Goal: Task Accomplishment & Management: Manage account settings

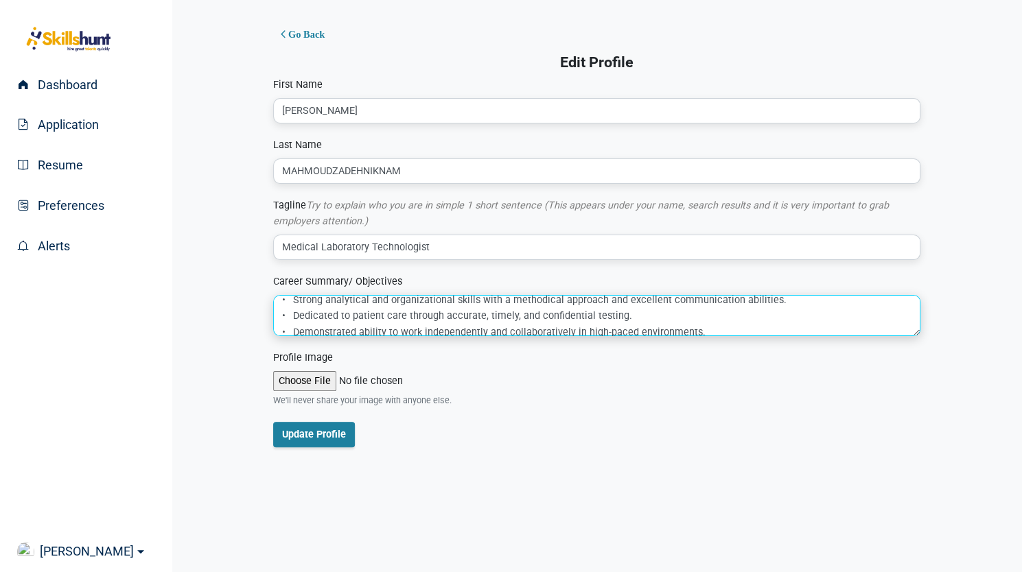
scroll to position [79, 0]
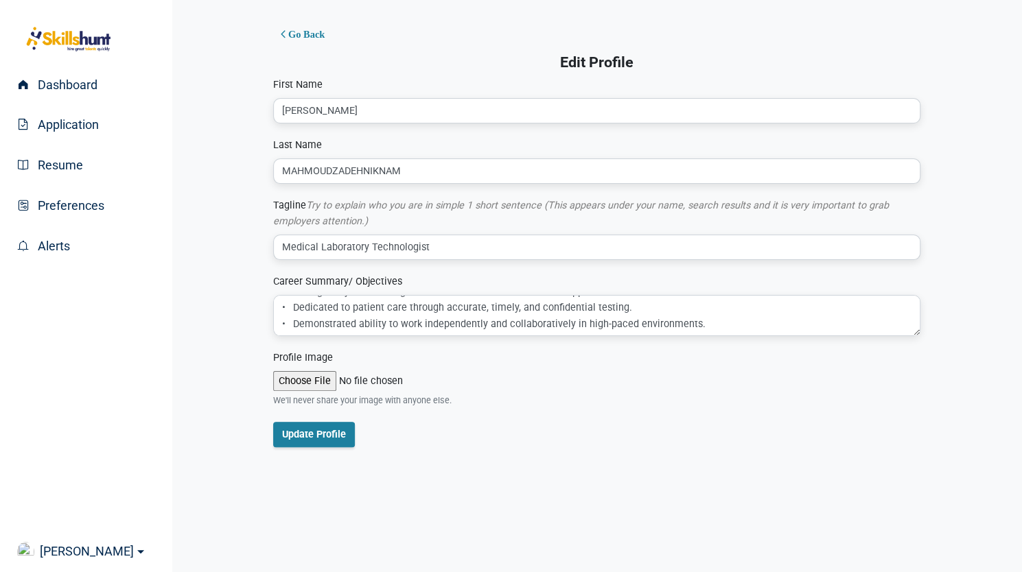
click at [796, 341] on form "First Name [PERSON_NAME] Last Name MAHMOUDZADEHNIKNAM Tagline Try to explain wh…" at bounding box center [596, 262] width 647 height 371
click at [796, 341] on form "First Name HAMID Last Name MAHMOUDZADEHNIKNAM Tagline Try to explain who you ar…" at bounding box center [596, 262] width 647 height 371
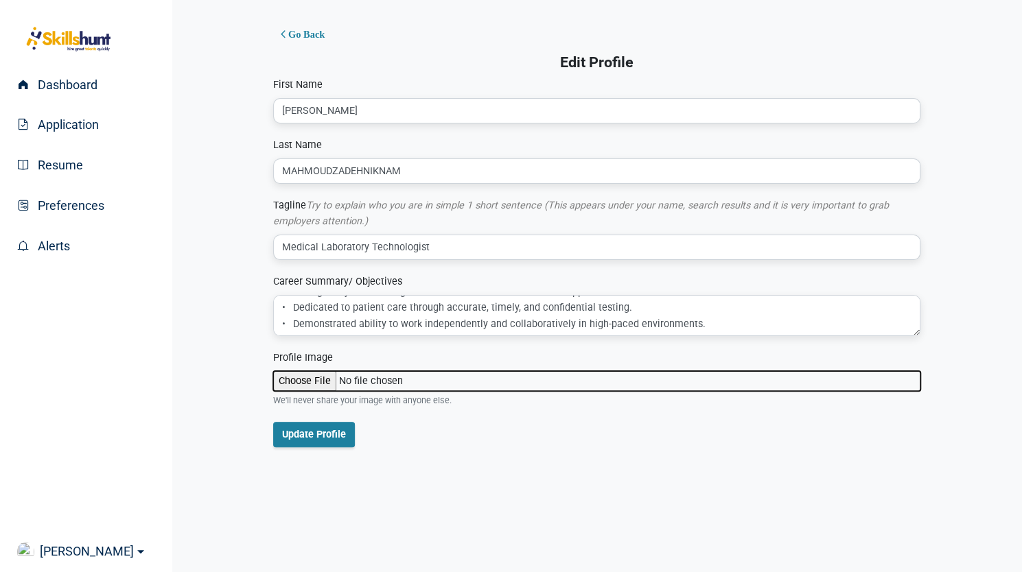
click at [307, 377] on input "file" at bounding box center [596, 381] width 647 height 20
type input "C:\fakepath\Hamid.jpg"
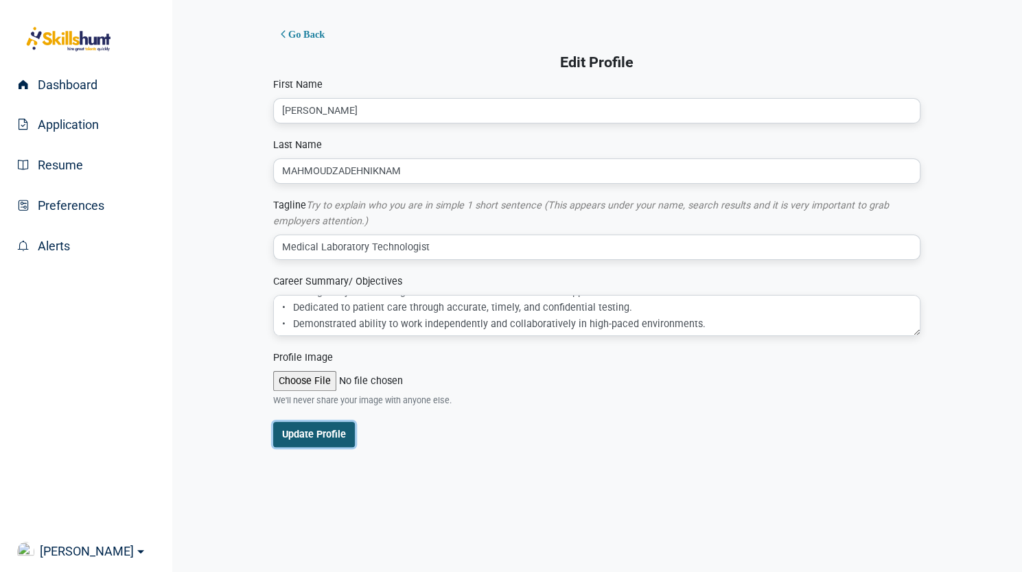
click at [323, 433] on button "Update Profile" at bounding box center [314, 434] width 82 height 25
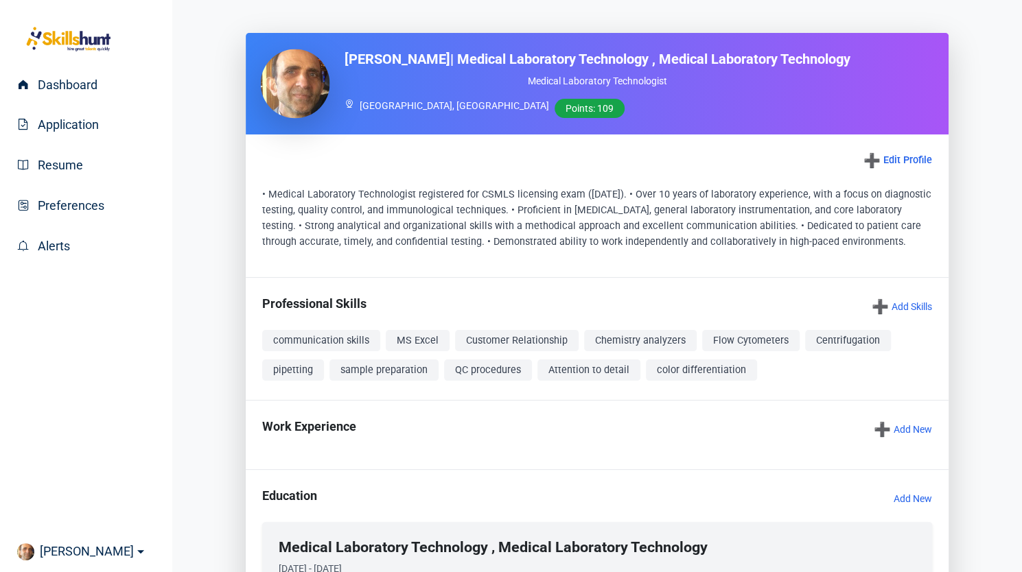
click at [299, 71] on img at bounding box center [294, 83] width 69 height 69
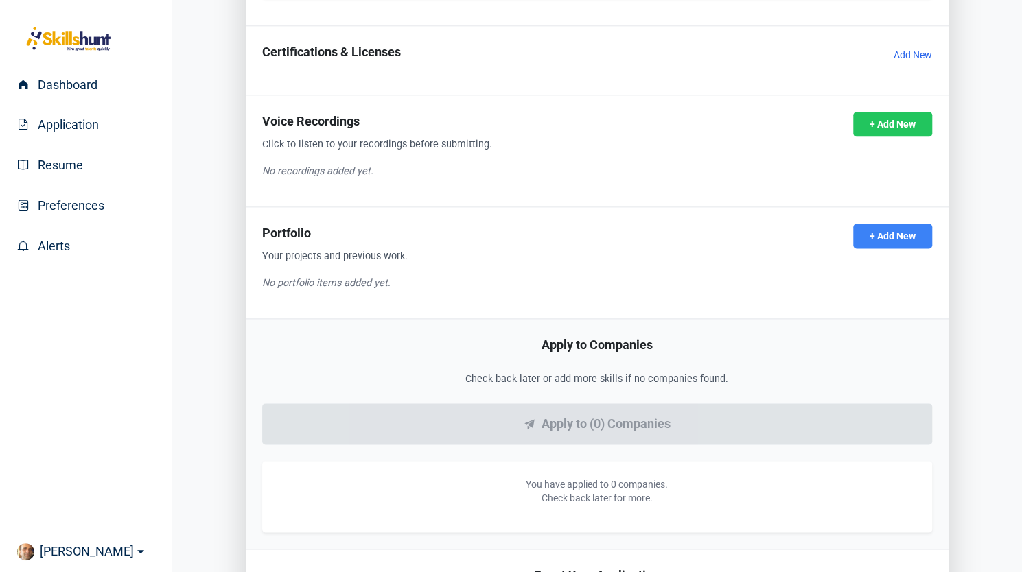
scroll to position [939, 0]
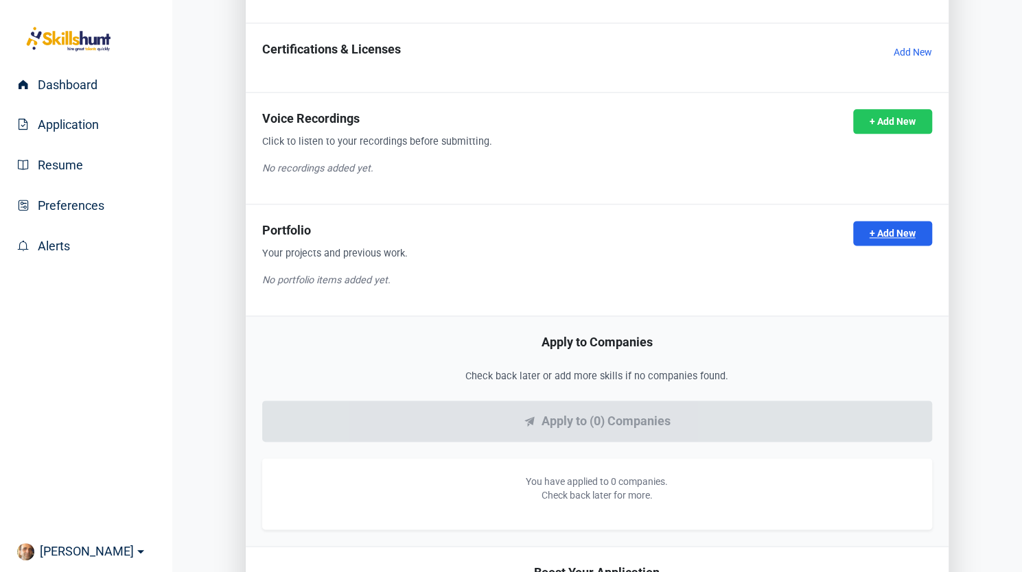
click at [888, 246] on link "+ Add New" at bounding box center [892, 233] width 79 height 25
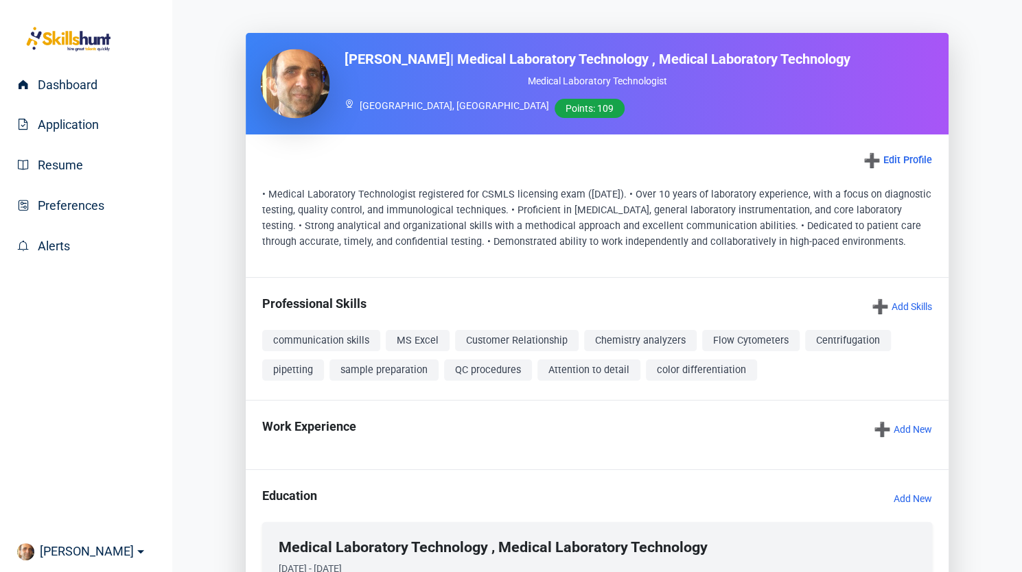
click at [307, 84] on img at bounding box center [294, 83] width 69 height 69
drag, startPoint x: 307, startPoint y: 84, endPoint x: 287, endPoint y: 97, distance: 23.8
click at [287, 97] on img at bounding box center [294, 83] width 69 height 69
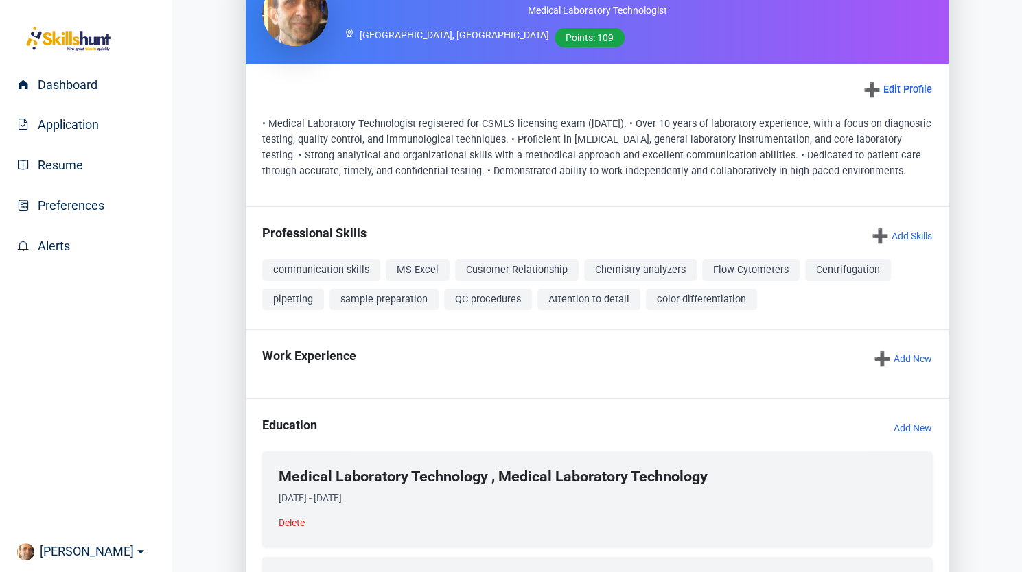
scroll to position [69, 0]
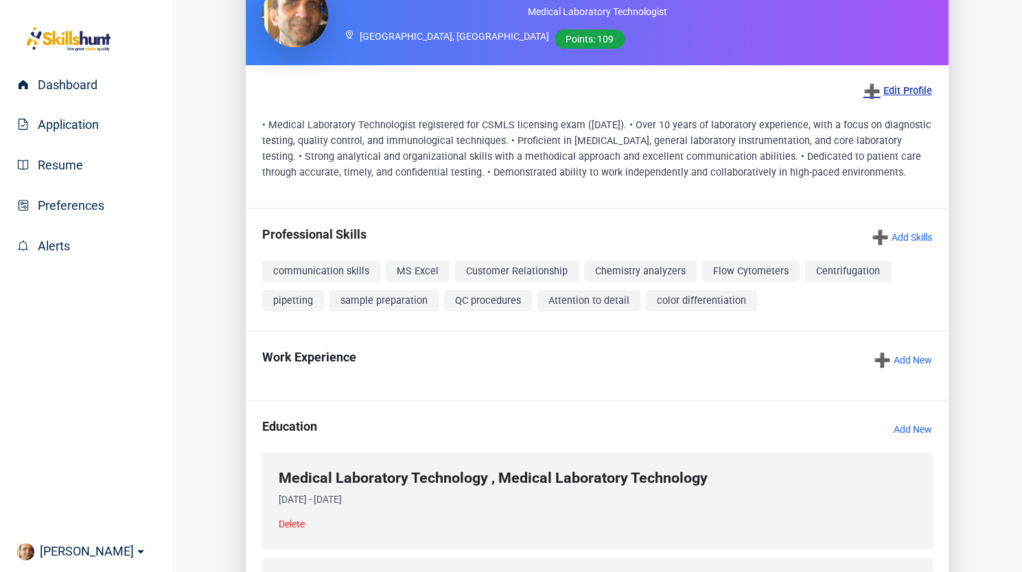
click at [904, 101] on link "➕ Edit Profile" at bounding box center [897, 91] width 69 height 19
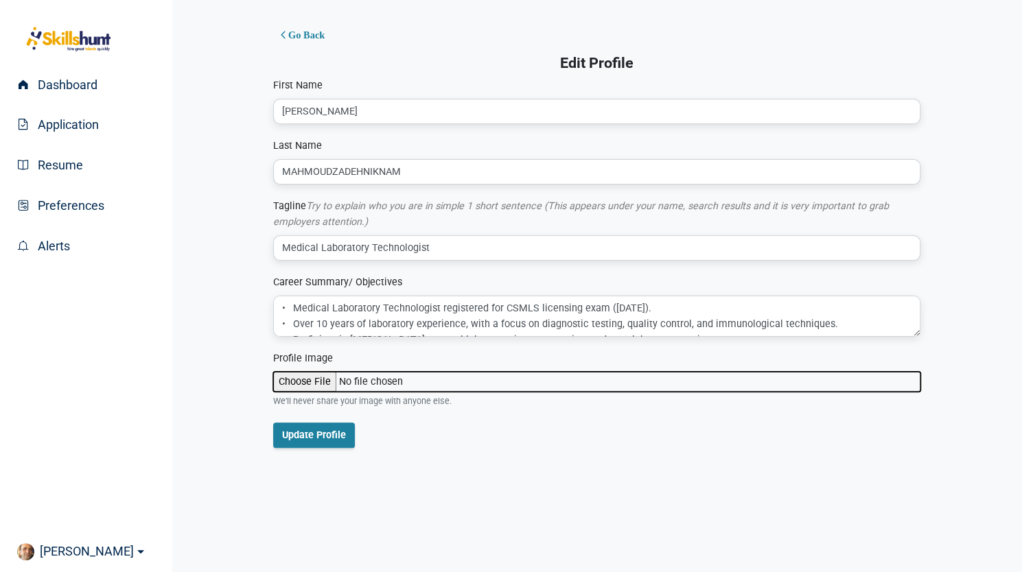
click at [312, 384] on input "file" at bounding box center [596, 382] width 647 height 20
type input "C:\fakepath\Hamid -1.jpg"
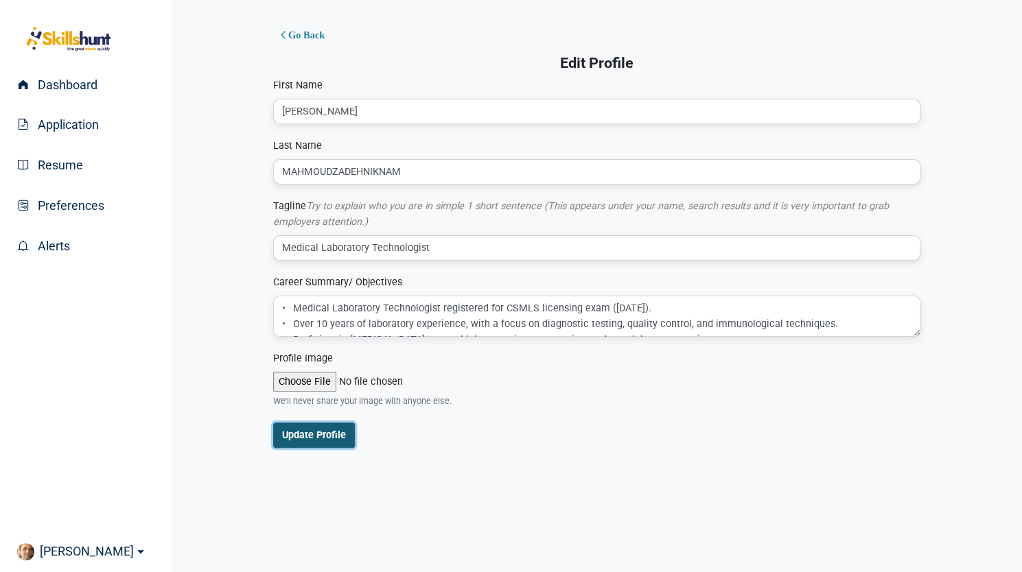
click at [338, 434] on button "Update Profile" at bounding box center [314, 435] width 82 height 25
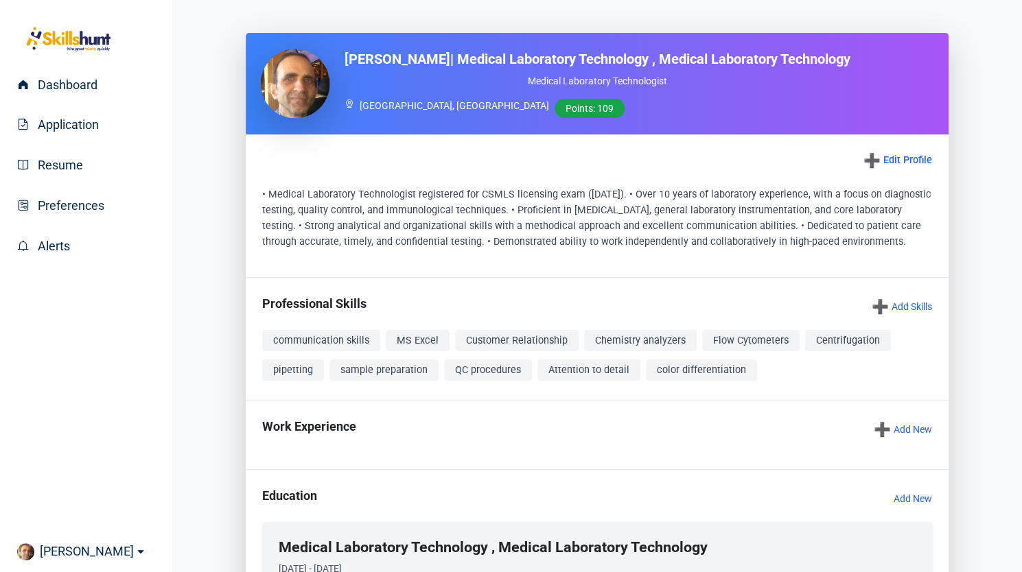
click at [304, 108] on img at bounding box center [294, 83] width 69 height 69
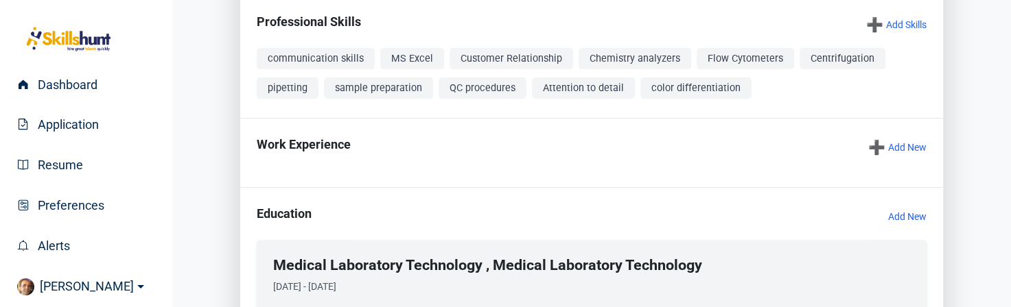
scroll to position [284, 0]
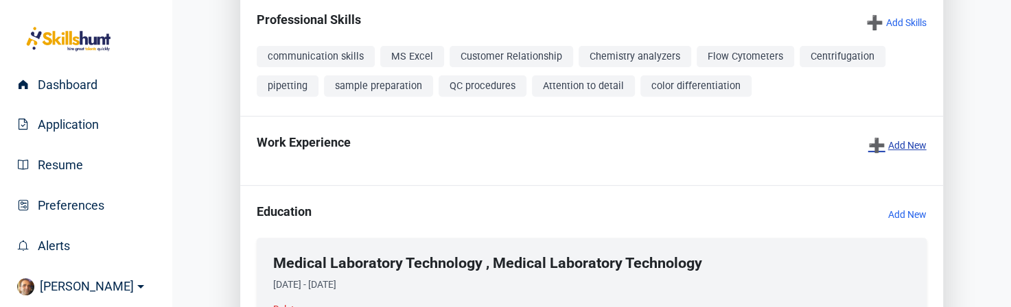
click at [900, 155] on link "➕ Add New" at bounding box center [897, 145] width 58 height 19
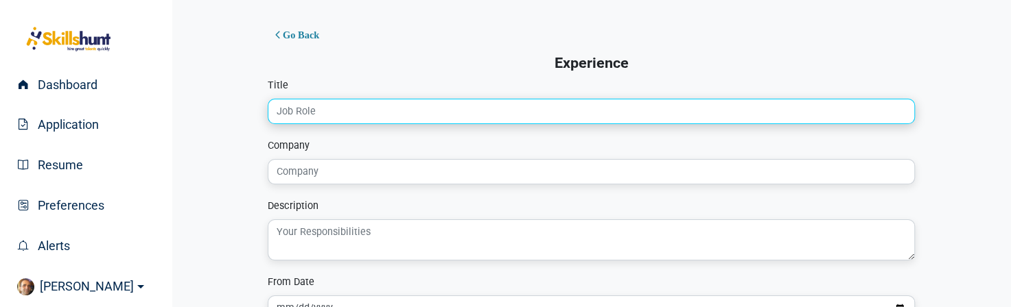
click at [417, 108] on input "Title" at bounding box center [591, 111] width 647 height 25
click at [339, 108] on input "Title" at bounding box center [591, 111] width 647 height 25
paste input "Clinical Practicum Experience"
type input "Clinical Practicum Experience"
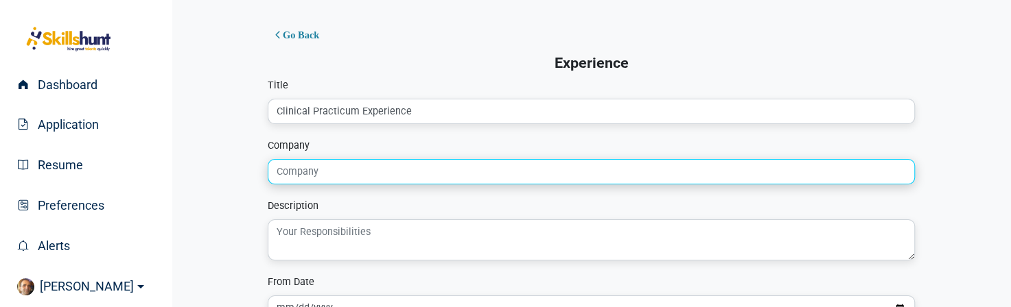
click at [360, 172] on input "Company" at bounding box center [591, 171] width 647 height 25
click at [303, 176] on input "Company" at bounding box center [591, 171] width 647 height 25
paste input "Humber River Hospital"
type input "Humber River Hospital"
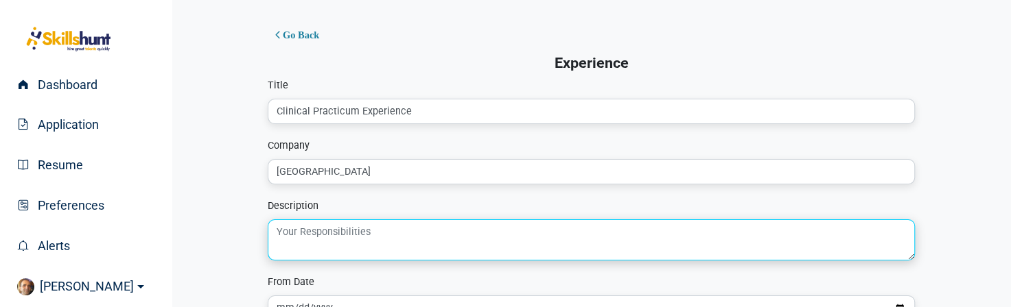
click at [360, 230] on textarea at bounding box center [591, 240] width 647 height 41
click at [354, 237] on textarea at bounding box center [591, 240] width 647 height 41
paste textarea "• Hands-on diagnostic experience in microbial culture, staining, and histologic…"
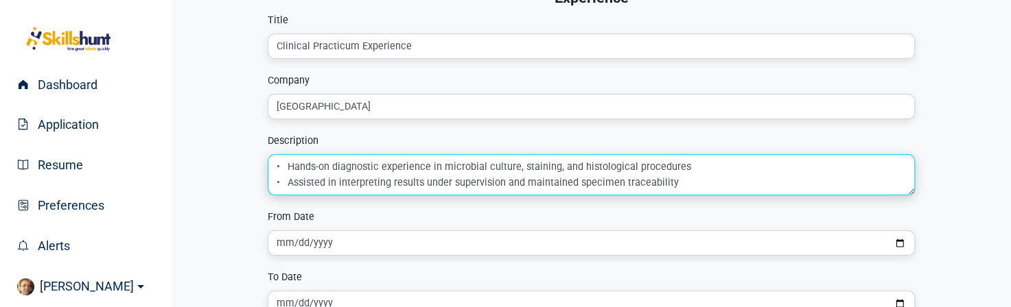
scroll to position [68, 0]
type textarea "• Hands-on diagnostic experience in microbial culture, staining, and histologic…"
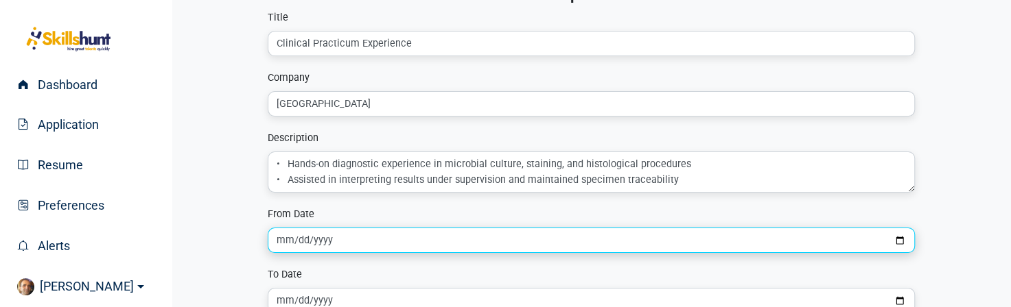
click at [383, 230] on input "date" at bounding box center [591, 240] width 647 height 25
click at [897, 238] on input "date" at bounding box center [591, 240] width 647 height 25
type input "2025-04-01"
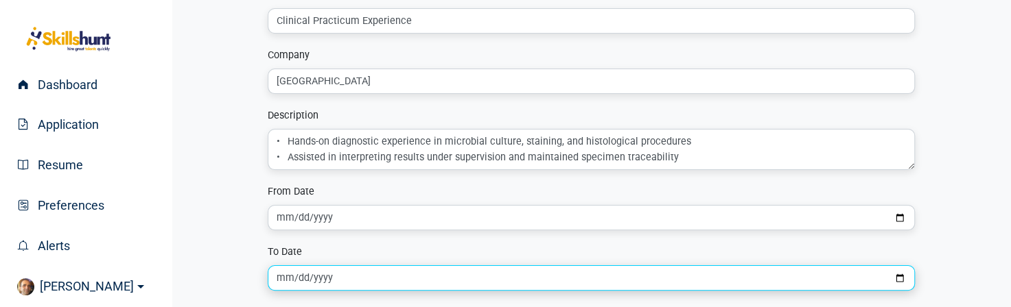
click at [309, 279] on input "date" at bounding box center [591, 278] width 647 height 25
click at [900, 275] on input "date" at bounding box center [591, 278] width 647 height 25
type input "2025-06-30"
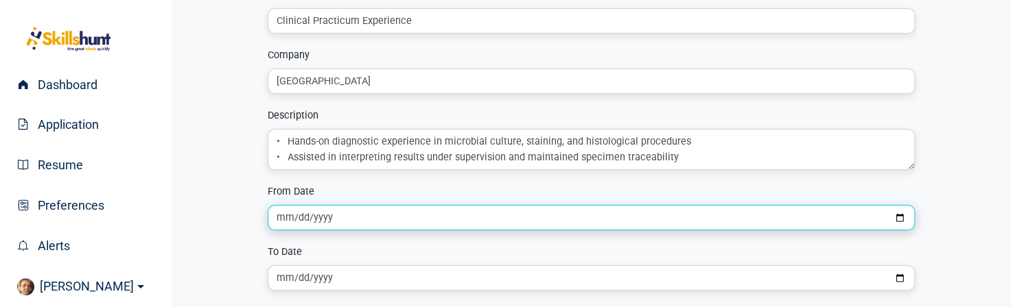
click at [310, 219] on input "2025-04-01" at bounding box center [591, 217] width 647 height 25
click at [904, 220] on input "2025-04-01" at bounding box center [591, 217] width 647 height 25
type input "2025-04-15"
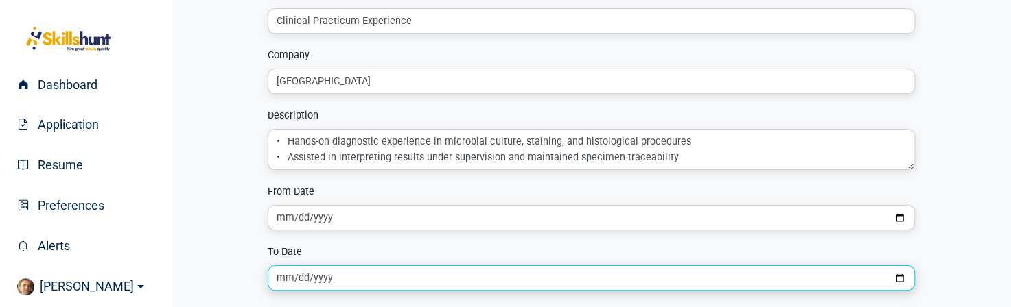
click at [899, 277] on input "2025-06-30" at bounding box center [591, 278] width 647 height 25
type input "2025-06-15"
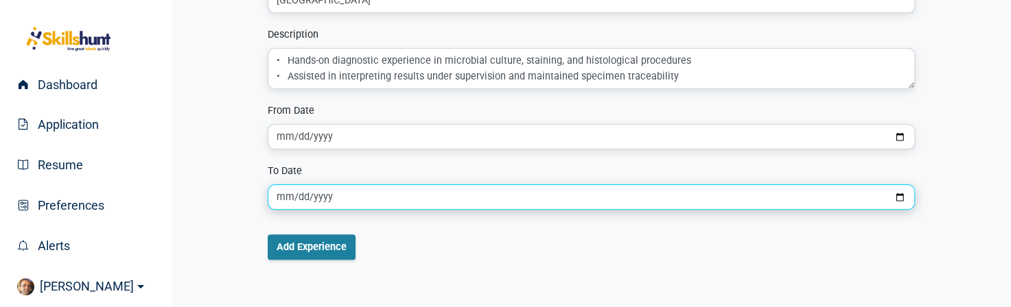
scroll to position [172, 0]
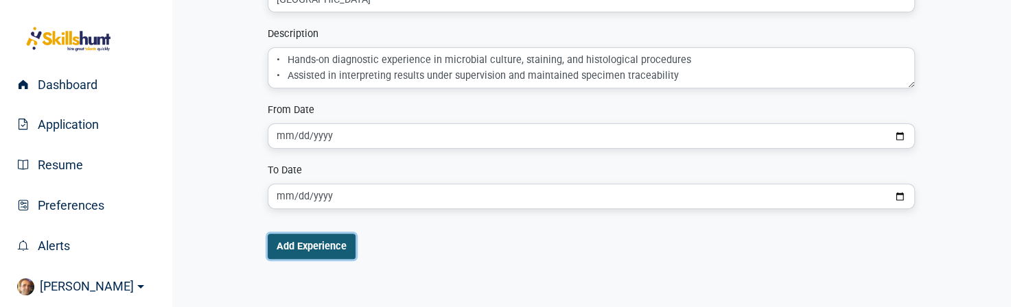
click at [320, 249] on button "Add Experience" at bounding box center [312, 246] width 88 height 25
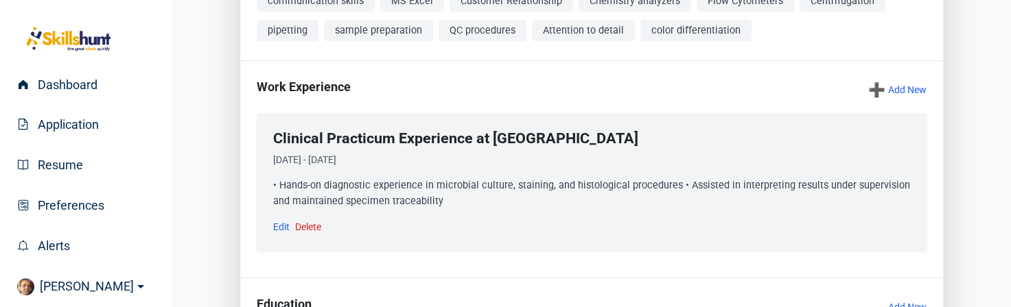
scroll to position [355, 0]
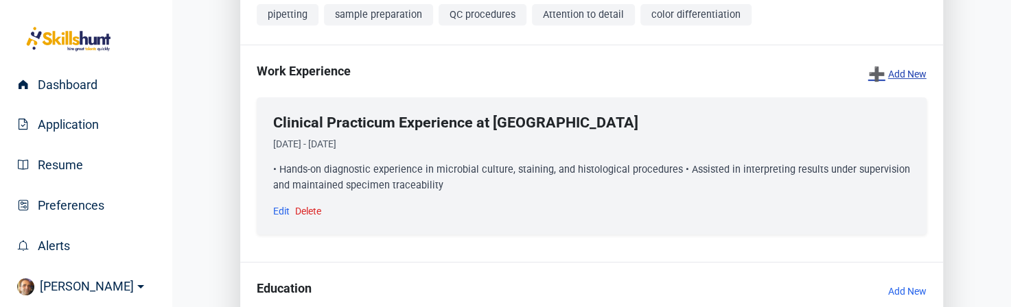
click at [904, 84] on link "➕ Add New" at bounding box center [897, 73] width 58 height 19
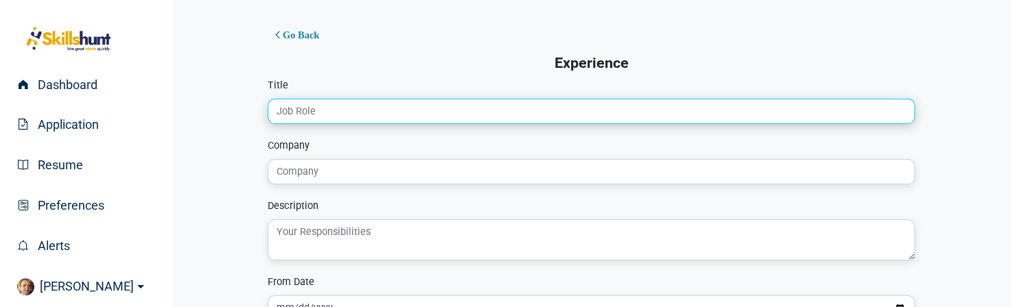
click at [333, 114] on input "Title" at bounding box center [591, 111] width 647 height 25
click at [350, 112] on input "Title" at bounding box center [591, 111] width 647 height 25
paste input "Clinical Practicum Experience"
type input "Clinical Practicum Experience"
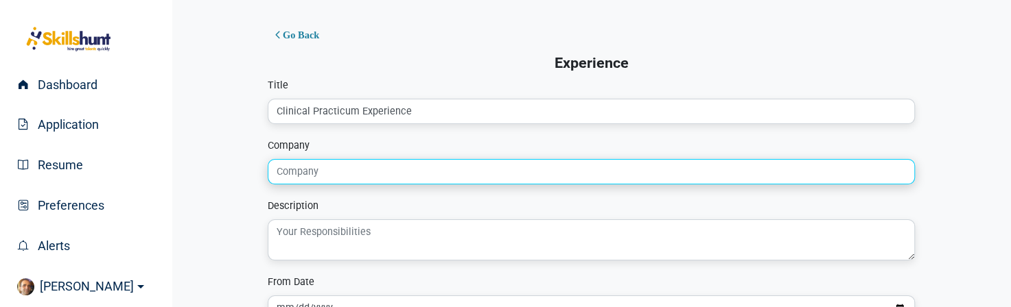
click at [368, 171] on input "Company" at bounding box center [591, 171] width 647 height 25
click at [318, 178] on input "Company" at bounding box center [591, 171] width 647 height 25
paste input "Ross Memorial Hospital"
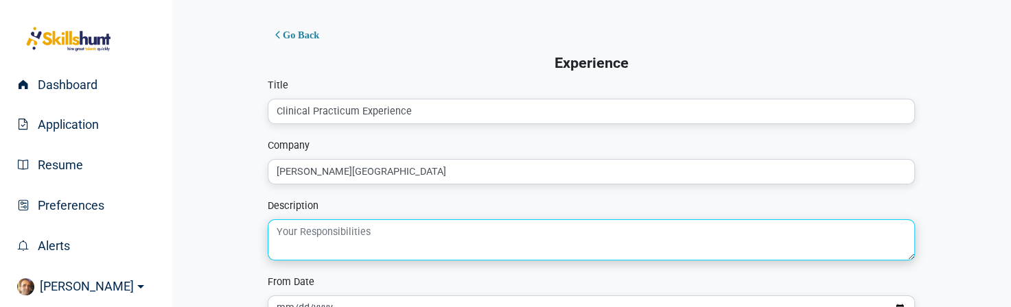
click at [356, 240] on textarea at bounding box center [591, 240] width 647 height 41
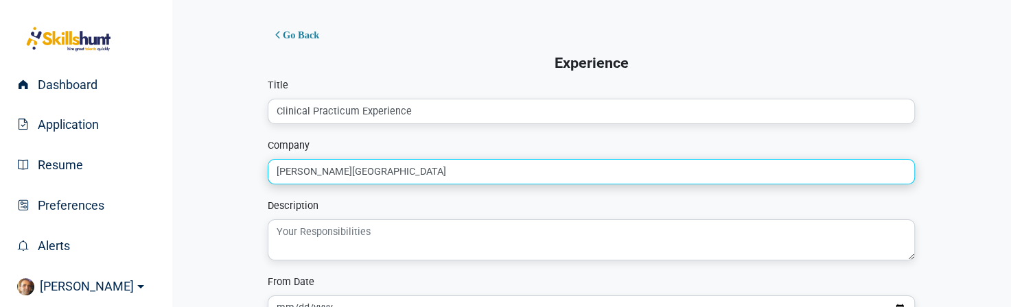
click at [395, 173] on input "Ross Memorial Hospital" at bounding box center [591, 171] width 647 height 25
type input "Ross Memorial Hospital"
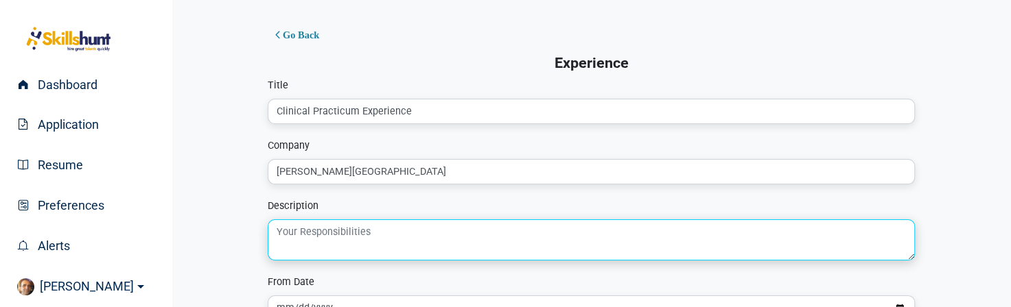
click at [331, 234] on textarea at bounding box center [591, 240] width 647 height 41
click at [366, 230] on textarea at bounding box center [591, 240] width 647 height 41
paste textarea "• Performed chemistry, hematology, urinalysis, and blood transfusion tests • Ma…"
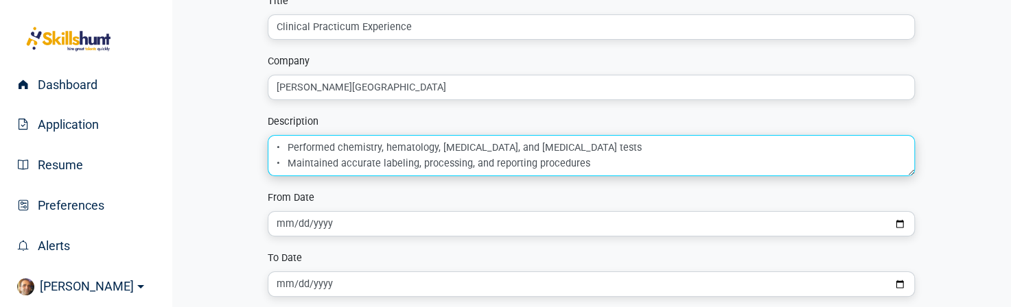
scroll to position [88, 0]
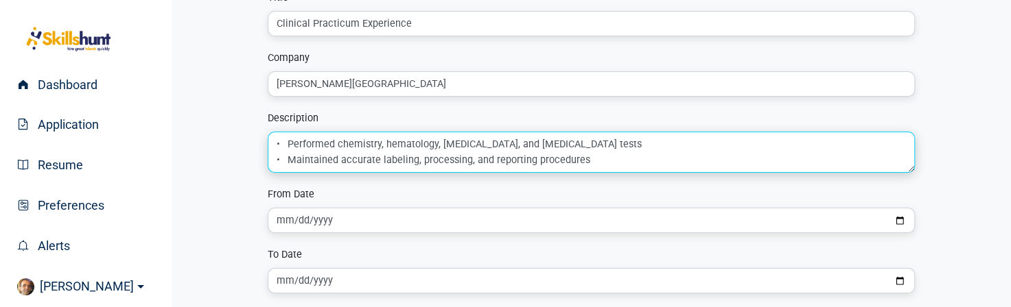
type textarea "• Performed chemistry, hematology, urinalysis, and blood transfusion tests • Ma…"
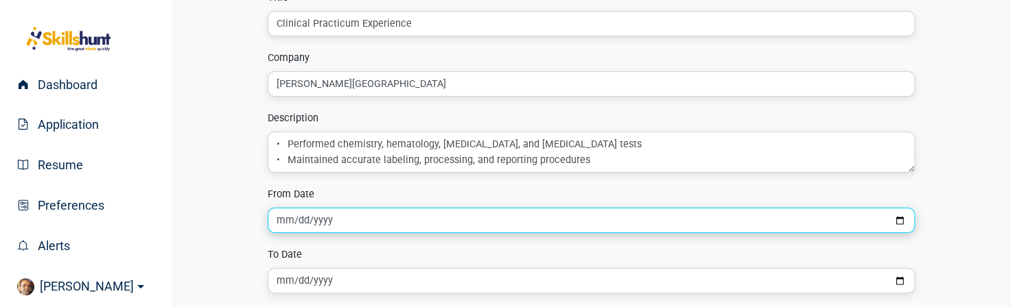
click at [442, 220] on input "date" at bounding box center [591, 220] width 647 height 25
click at [897, 223] on input "date" at bounding box center [591, 220] width 647 height 25
type input "2024-09-01"
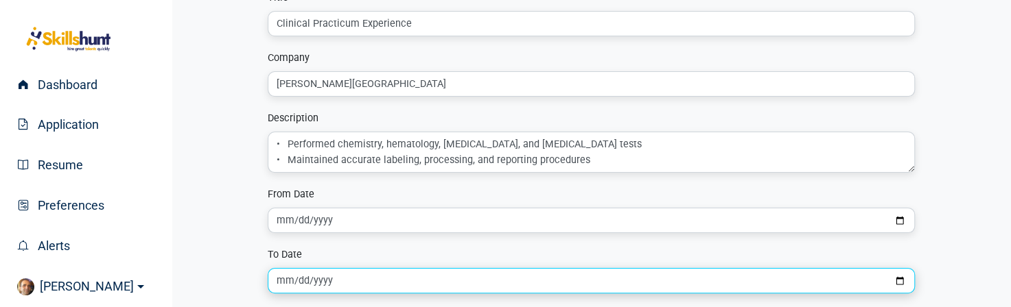
click at [898, 278] on input "date" at bounding box center [591, 280] width 647 height 25
click at [322, 281] on input "2025-01-28" at bounding box center [591, 280] width 647 height 25
click at [899, 279] on input "2025-01-28" at bounding box center [591, 280] width 647 height 25
type input "2025-02-15"
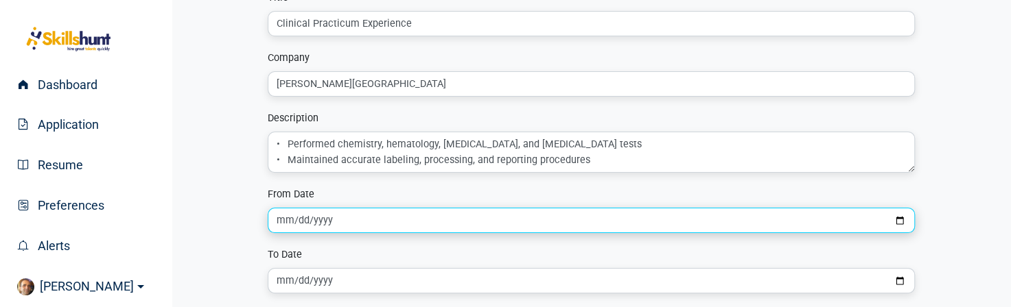
click at [323, 215] on input "2024-09-01" at bounding box center [591, 220] width 647 height 25
click at [900, 219] on input "2024-09-01" at bounding box center [591, 220] width 647 height 25
type input "2024-09-15"
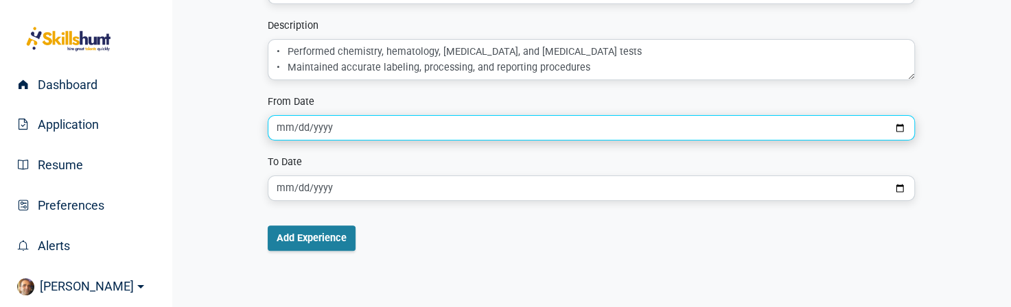
scroll to position [184, 0]
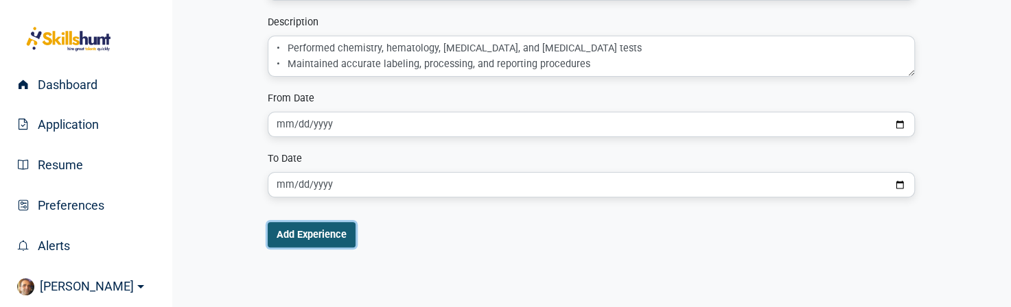
click at [327, 238] on button "Add Experience" at bounding box center [312, 234] width 88 height 25
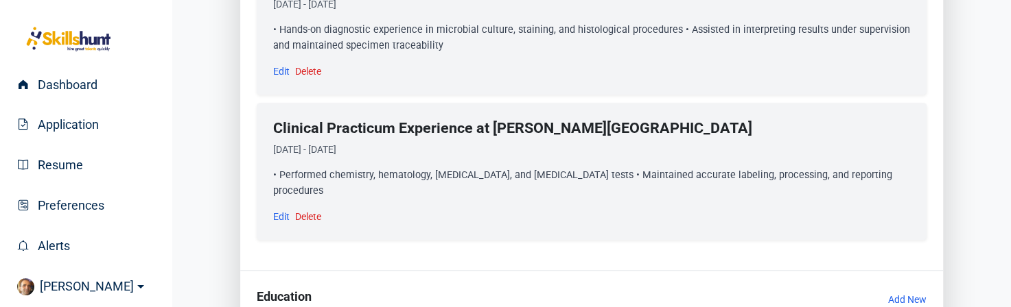
scroll to position [489, 0]
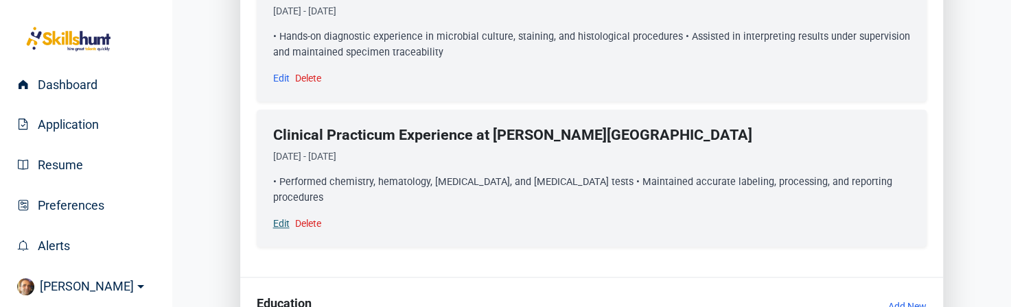
click at [275, 227] on link "Edit" at bounding box center [281, 224] width 16 height 14
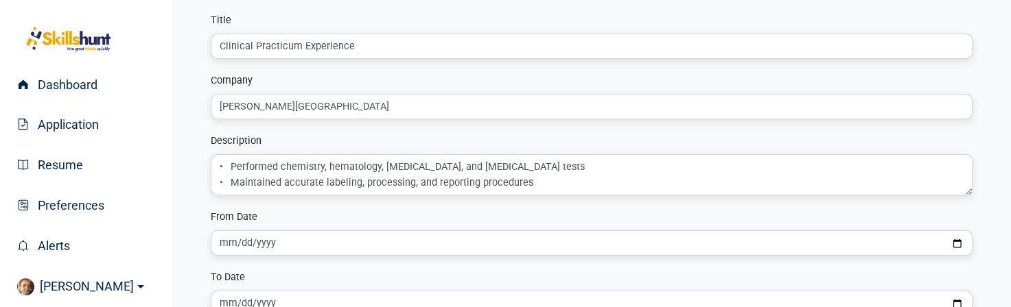
scroll to position [36, 0]
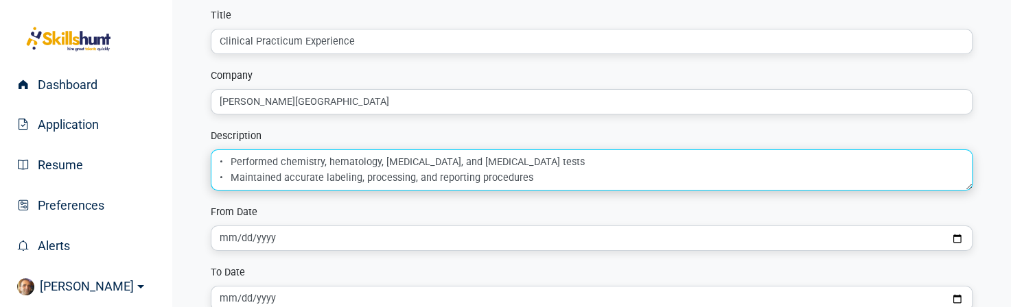
click at [520, 176] on textarea "• Performed chemistry, hematology, urinalysis, and blood transfusion tests • Ma…" at bounding box center [592, 170] width 762 height 41
paste textarea "• Adhered to quality assurance and infection control protocols"
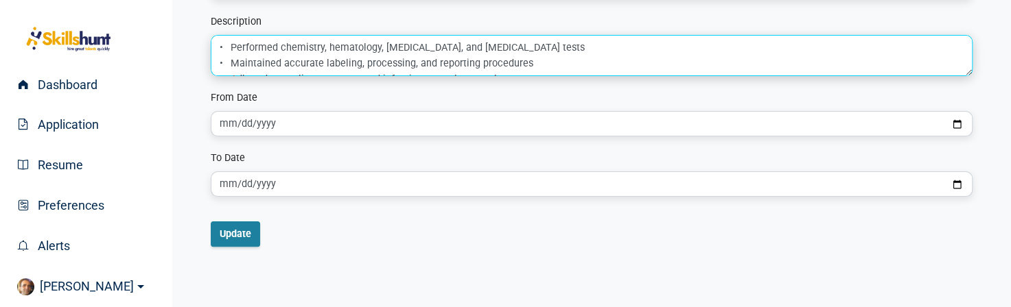
scroll to position [172, 0]
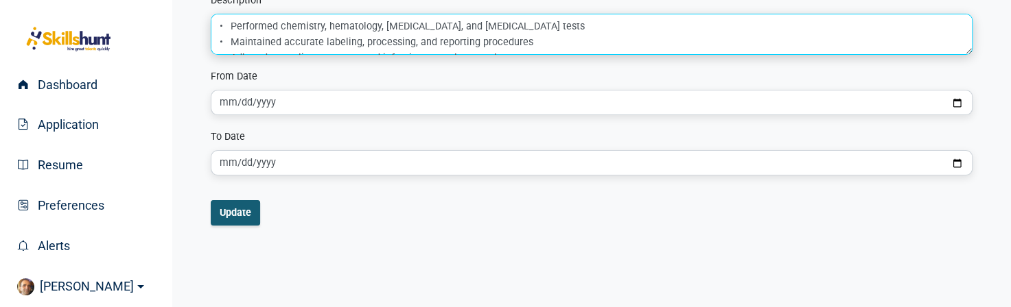
type textarea "• Performed chemistry, hematology, [MEDICAL_DATA], and [MEDICAL_DATA] tests • M…"
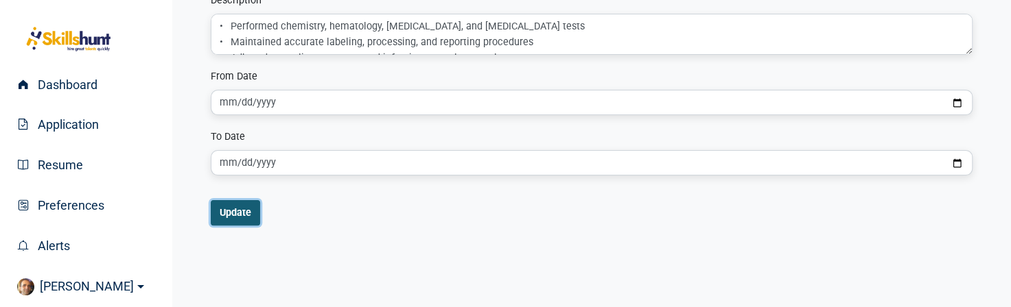
click at [234, 216] on button "Update" at bounding box center [235, 212] width 49 height 25
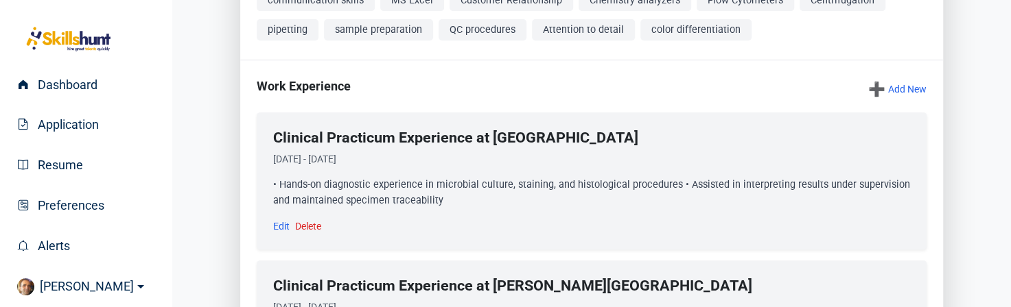
scroll to position [340, 0]
click at [909, 99] on link "➕ Add New" at bounding box center [897, 89] width 58 height 19
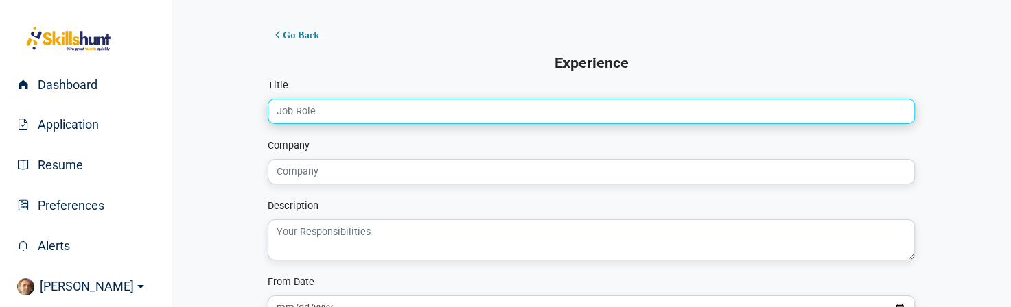
click at [319, 113] on input "Title" at bounding box center [591, 111] width 647 height 25
paste input "Researcher"
type input "Researcher"
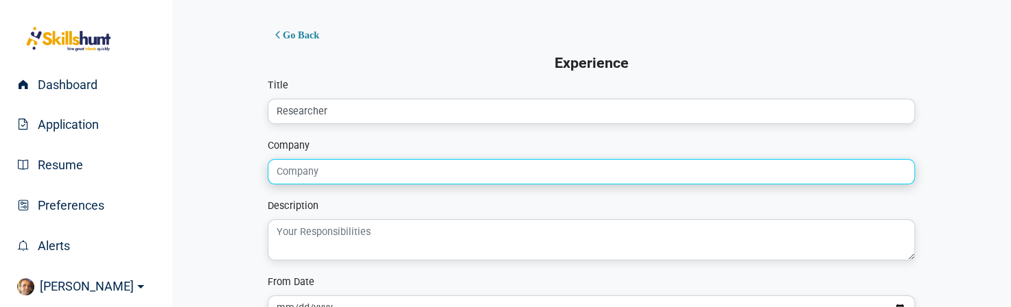
click at [306, 176] on input "Company" at bounding box center [591, 171] width 647 height 25
click at [320, 179] on input "Company" at bounding box center [591, 171] width 647 height 25
paste input "Pasteur Institute of Iran"
type input "Pasteur Institute of Iran"
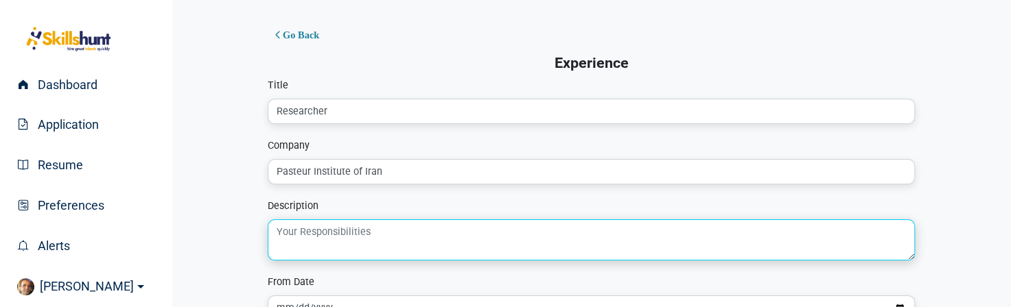
click at [360, 235] on textarea at bounding box center [591, 240] width 647 height 41
click at [334, 238] on textarea at bounding box center [591, 240] width 647 height 41
paste textarea "• Led immunology-based research projects involving cell typing and antigen dete…"
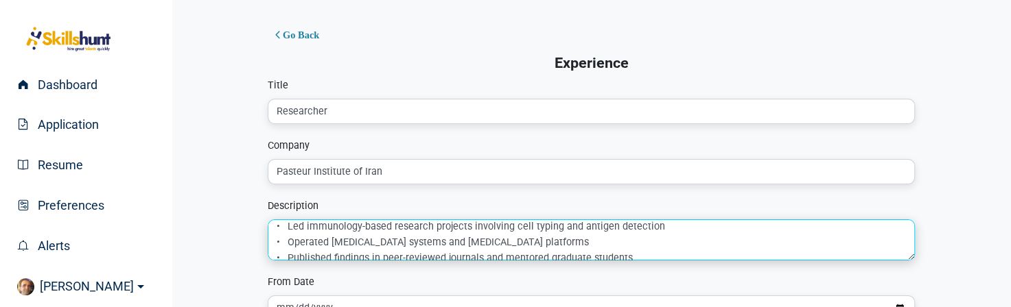
scroll to position [10, 0]
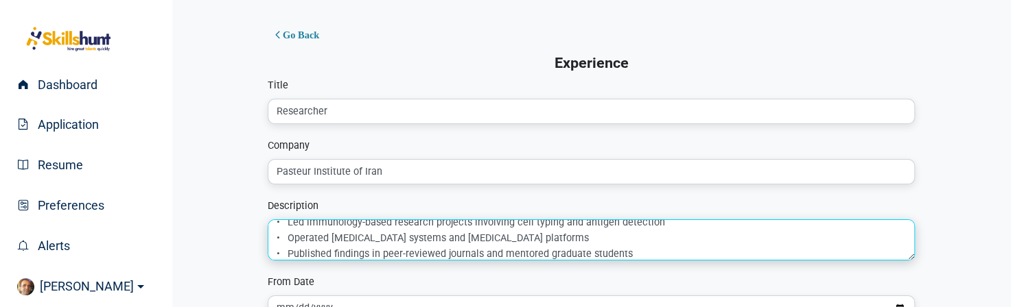
type textarea "• Led immunology-based research projects involving cell typing and antigen dete…"
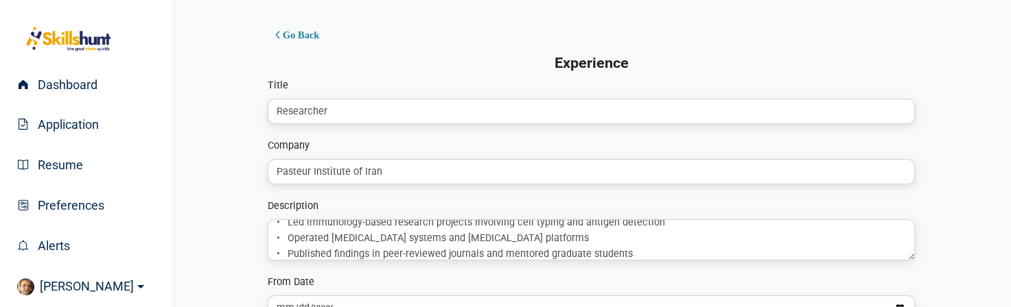
click at [609, 274] on div "From Date" at bounding box center [591, 297] width 647 height 47
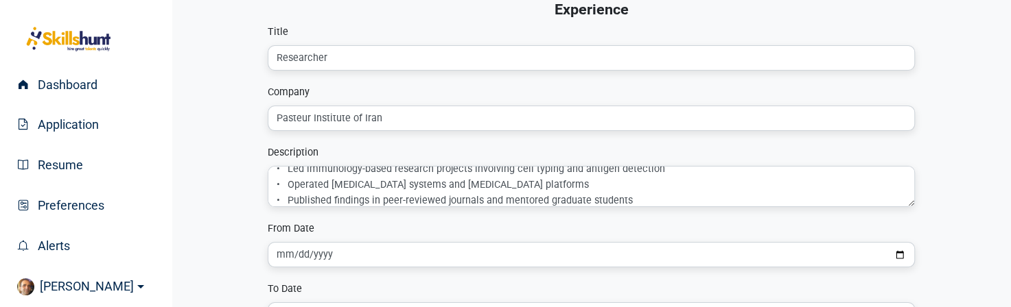
scroll to position [67, 0]
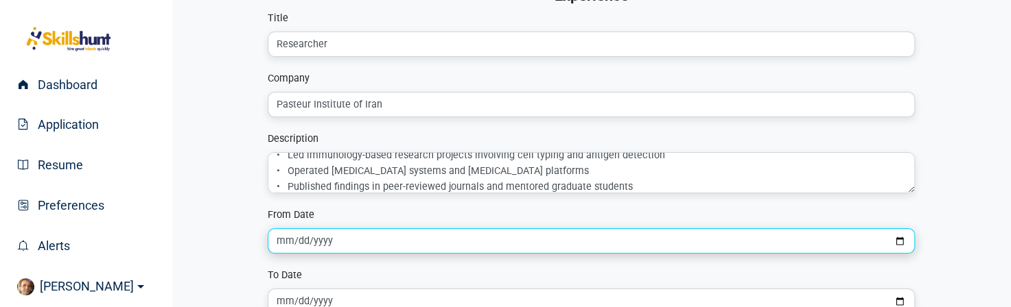
click at [896, 242] on input "date" at bounding box center [591, 240] width 647 height 25
type input "2009-01-01"
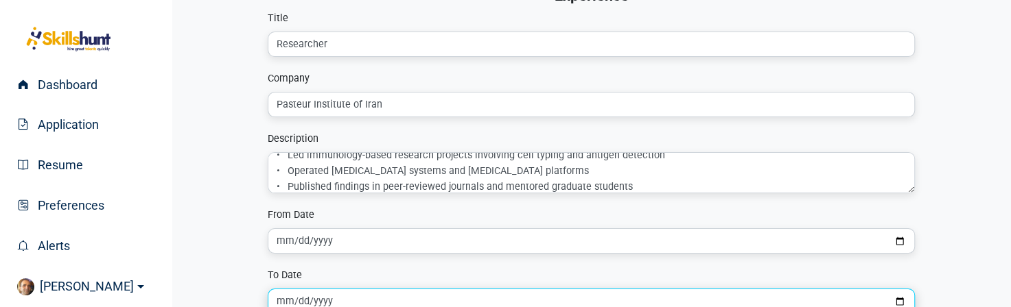
click at [509, 300] on input "date" at bounding box center [591, 301] width 647 height 25
click at [902, 298] on input "date" at bounding box center [591, 301] width 647 height 25
type input "2019-01-01"
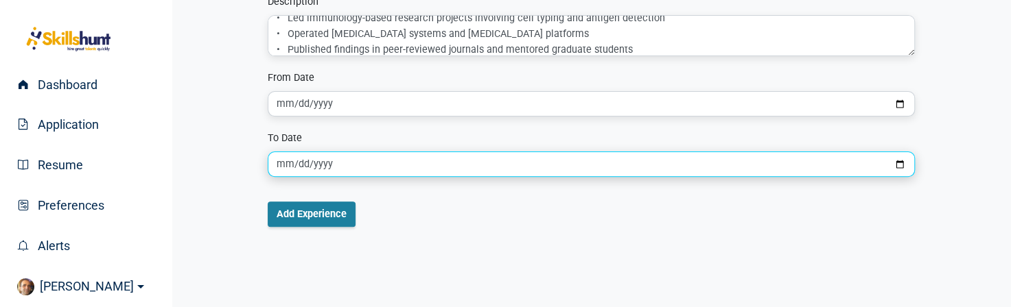
scroll to position [206, 0]
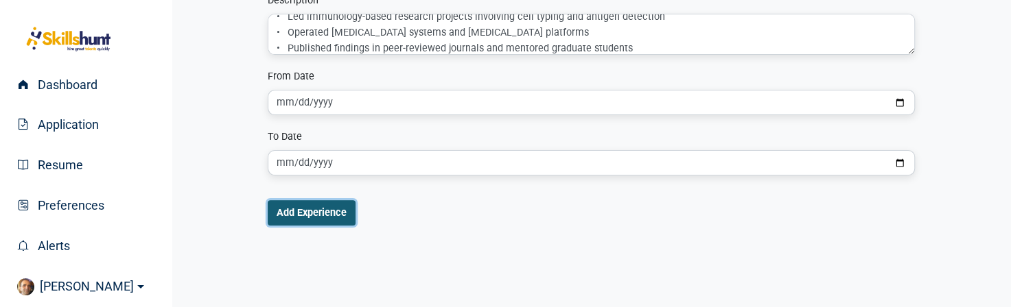
click at [327, 213] on button "Add Experience" at bounding box center [312, 212] width 88 height 25
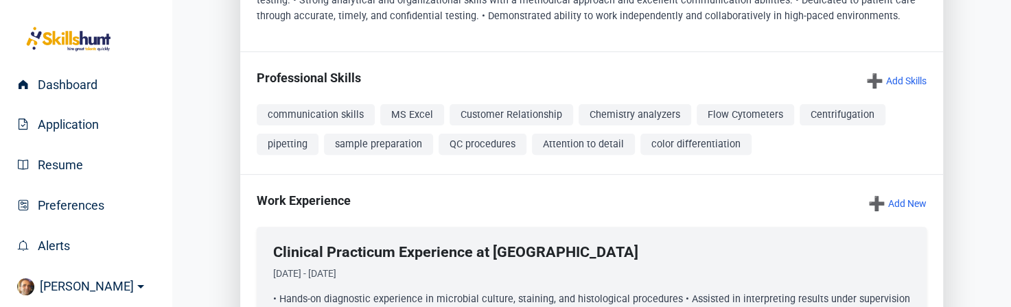
scroll to position [230, 0]
